Goal: Task Accomplishment & Management: Complete application form

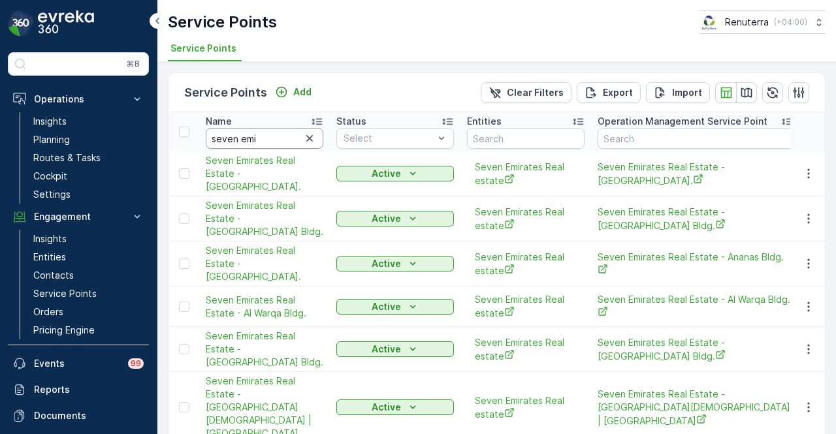
click at [311, 128] on input "seven emi" at bounding box center [265, 138] width 118 height 21
click at [312, 139] on icon "button" at bounding box center [309, 138] width 7 height 7
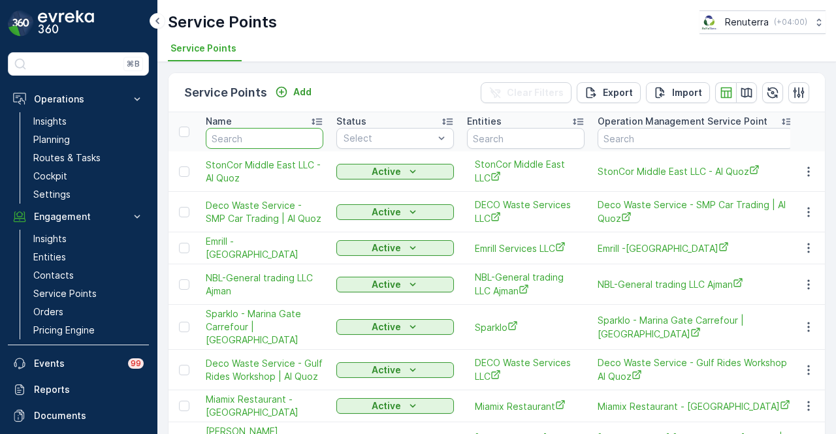
click at [269, 146] on input "text" at bounding box center [265, 138] width 118 height 21
type input "al tayer"
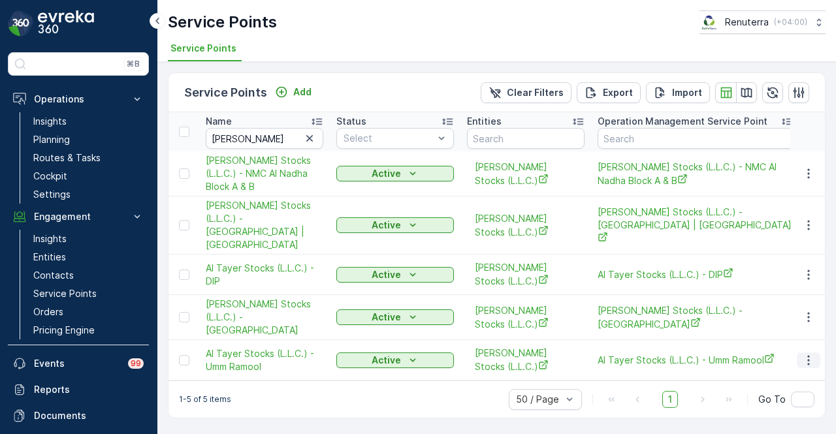
click at [806, 354] on icon "button" at bounding box center [808, 360] width 13 height 13
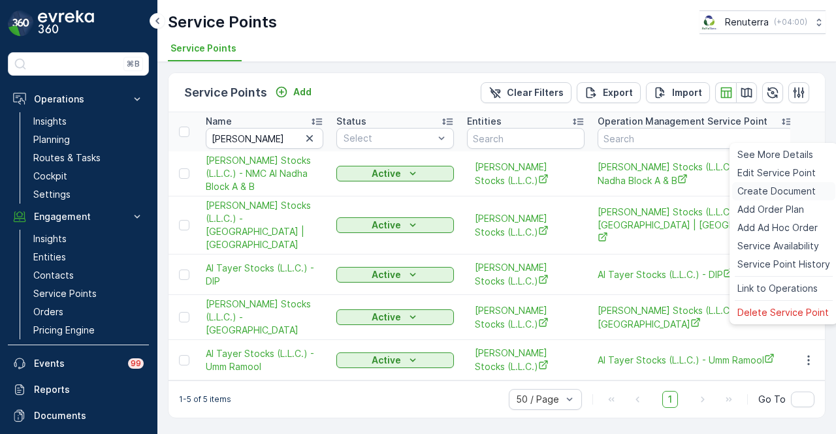
click at [819, 197] on div "Create Document" at bounding box center [783, 191] width 103 height 18
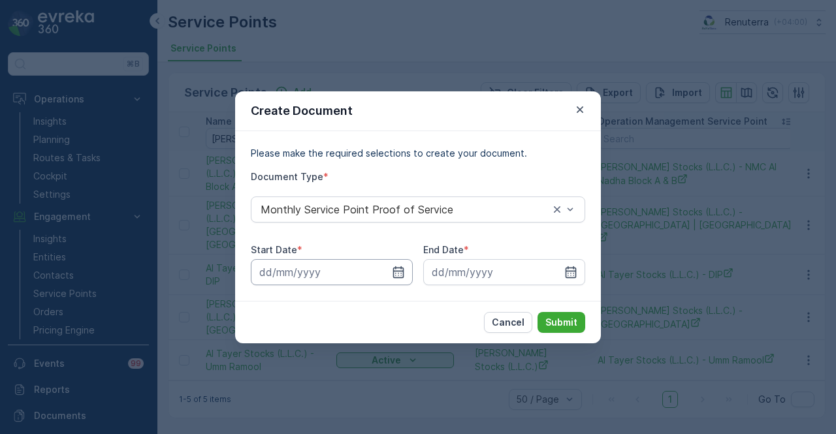
click at [409, 266] on input at bounding box center [332, 272] width 162 height 26
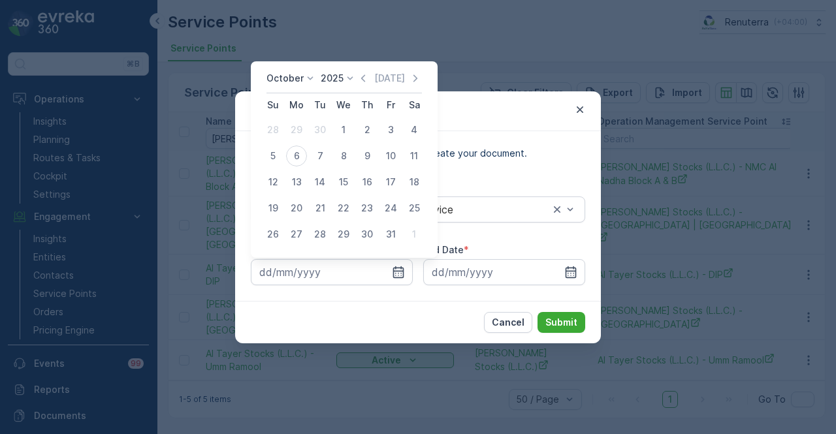
click at [363, 70] on div "October 2025 Today Su Mo Tu We Th Fr Sa 28 29 30 1 2 3 4 5 6 7 8 9 10 11 12 13 …" at bounding box center [344, 159] width 187 height 197
click at [363, 74] on icon "button" at bounding box center [362, 78] width 13 height 13
drag, startPoint x: 302, startPoint y: 129, endPoint x: 308, endPoint y: 136, distance: 9.3
click at [302, 130] on div "1" at bounding box center [296, 129] width 21 height 21
type input "01.09.2025"
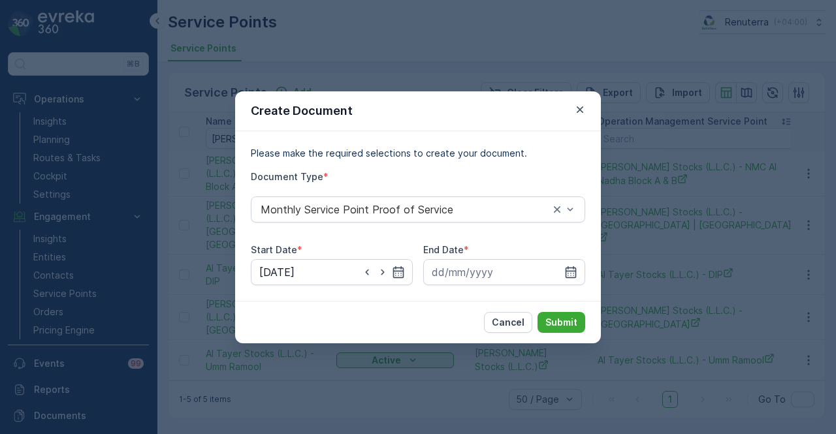
drag, startPoint x: 573, startPoint y: 266, endPoint x: 554, endPoint y: 164, distance: 104.2
click at [571, 253] on div "End Date *" at bounding box center [504, 265] width 162 height 42
click at [575, 269] on icon "button" at bounding box center [570, 272] width 13 height 13
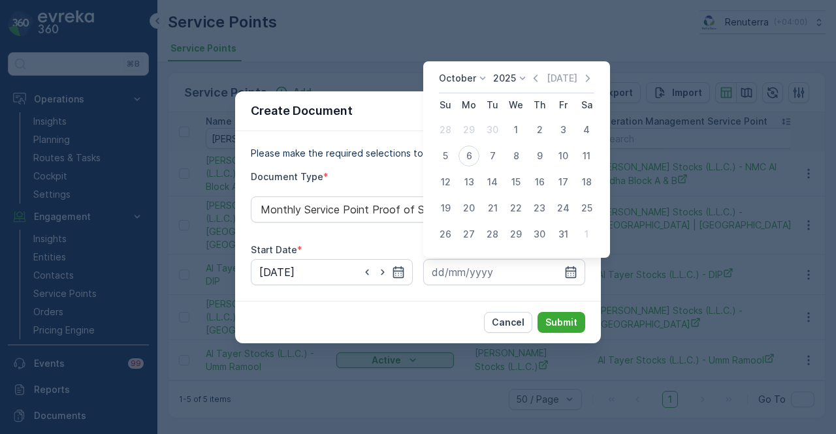
drag, startPoint x: 542, startPoint y: 76, endPoint x: 537, endPoint y: 101, distance: 26.0
click at [541, 79] on icon "button" at bounding box center [535, 78] width 13 height 13
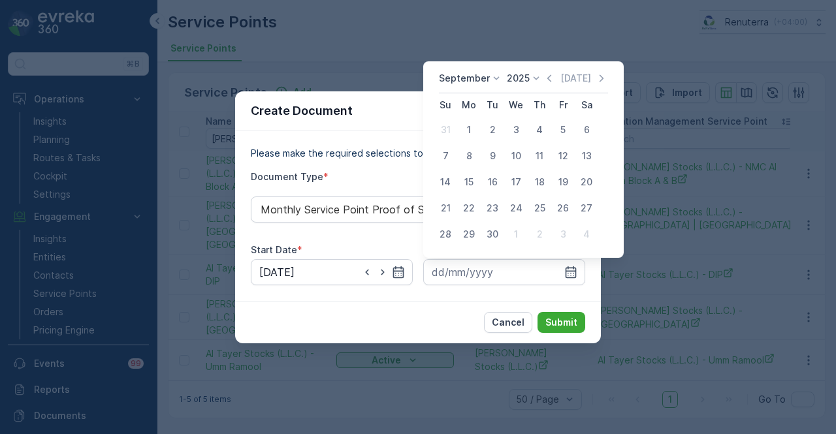
drag, startPoint x: 493, startPoint y: 234, endPoint x: 582, endPoint y: 352, distance: 147.7
click at [493, 236] on div "30" at bounding box center [492, 234] width 21 height 21
type input "30.09.2025"
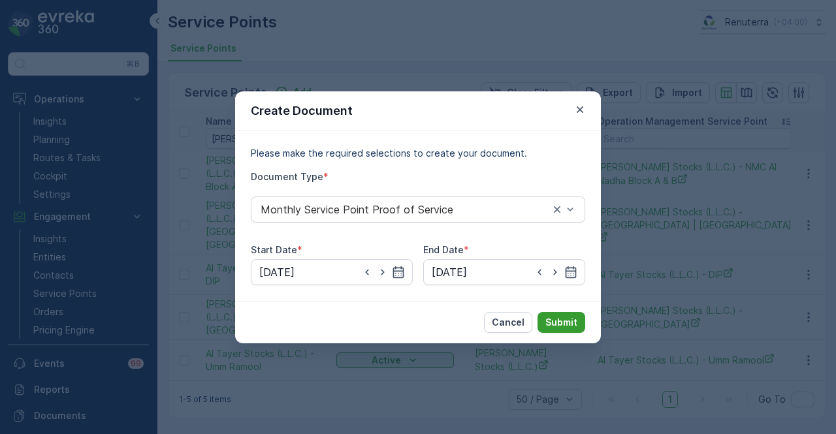
click at [569, 328] on p "Submit" at bounding box center [561, 322] width 32 height 13
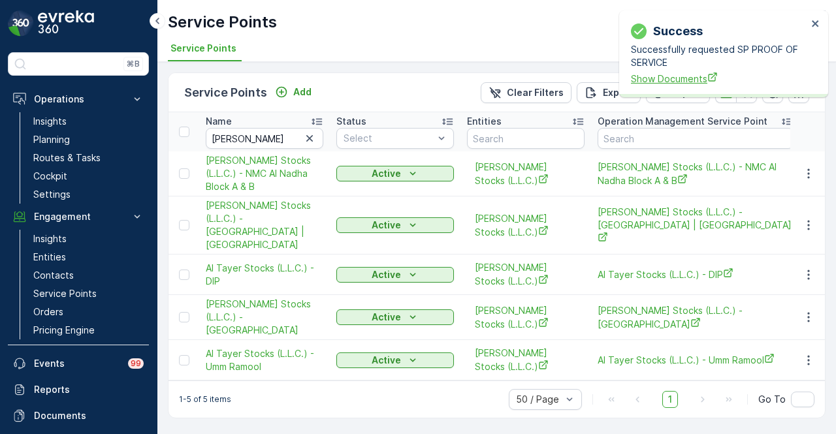
click at [653, 84] on span "Show Documents" at bounding box center [719, 79] width 176 height 14
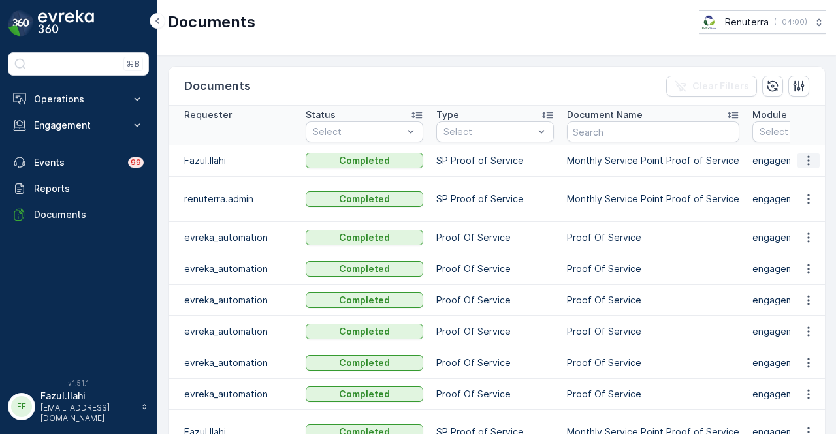
click at [812, 161] on icon "button" at bounding box center [808, 160] width 13 height 13
click at [808, 172] on span "See Details" at bounding box center [805, 178] width 50 height 13
